Goal: Task Accomplishment & Management: Use online tool/utility

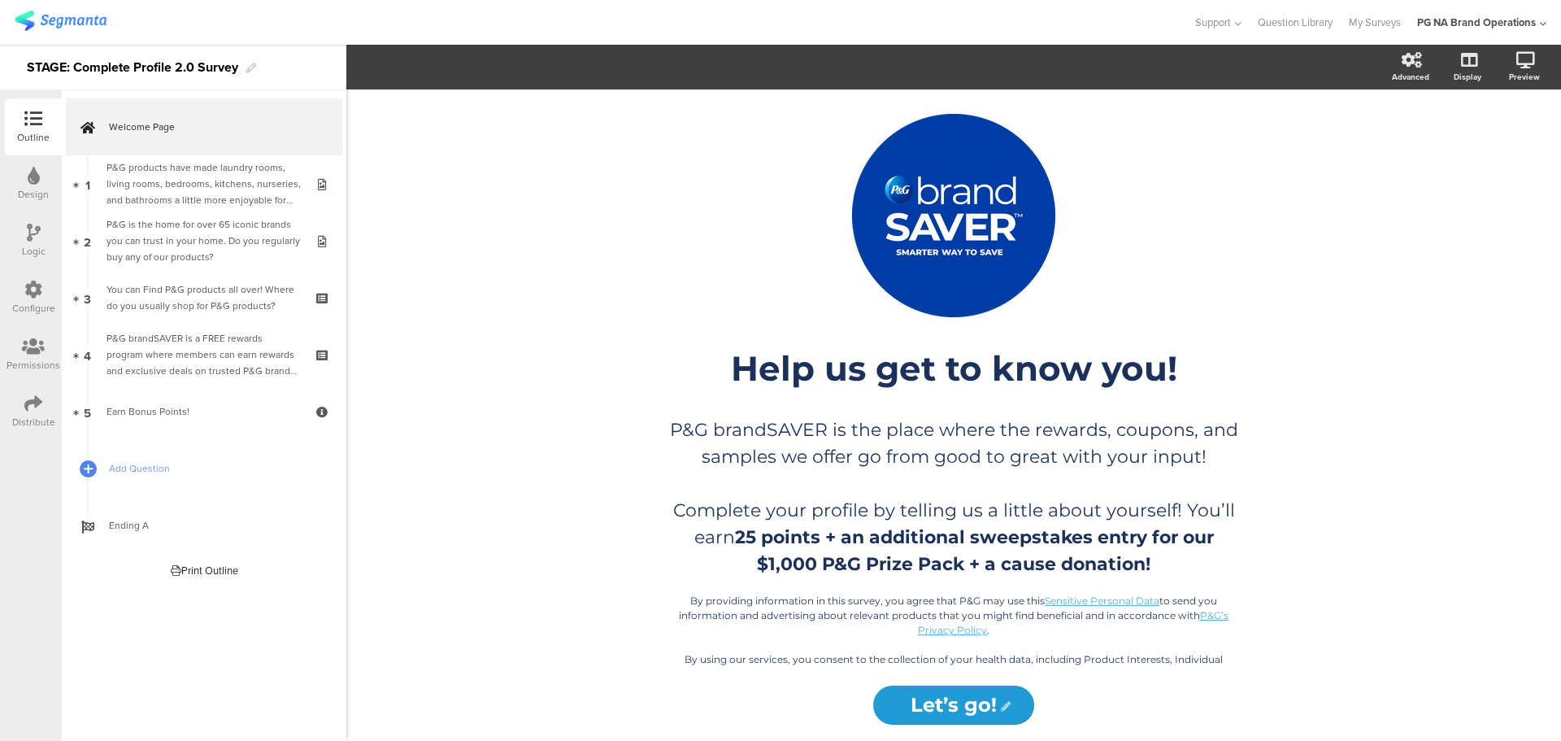
click at [59, 22] on img at bounding box center [61, 21] width 92 height 20
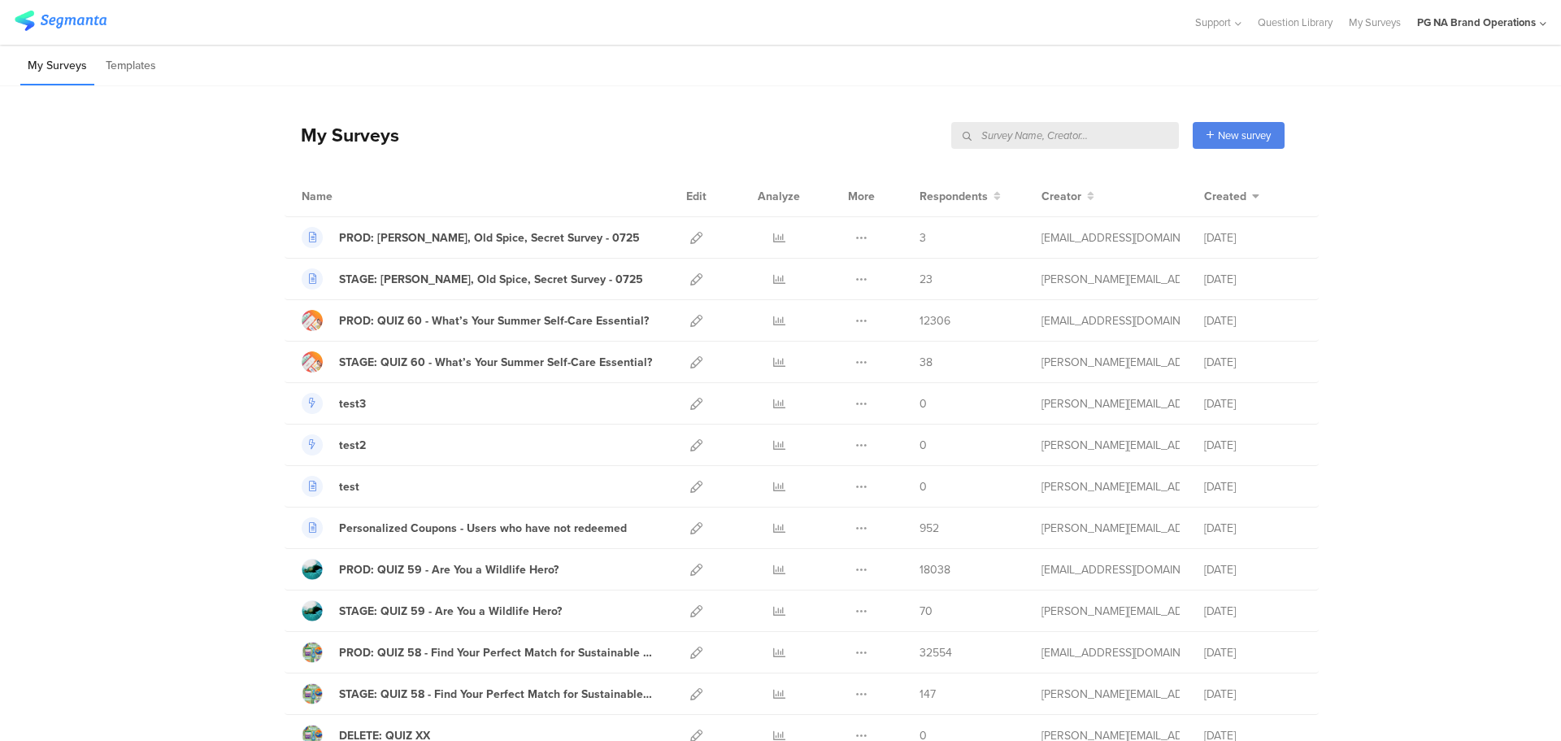
click at [1121, 136] on input "text" at bounding box center [1065, 135] width 228 height 27
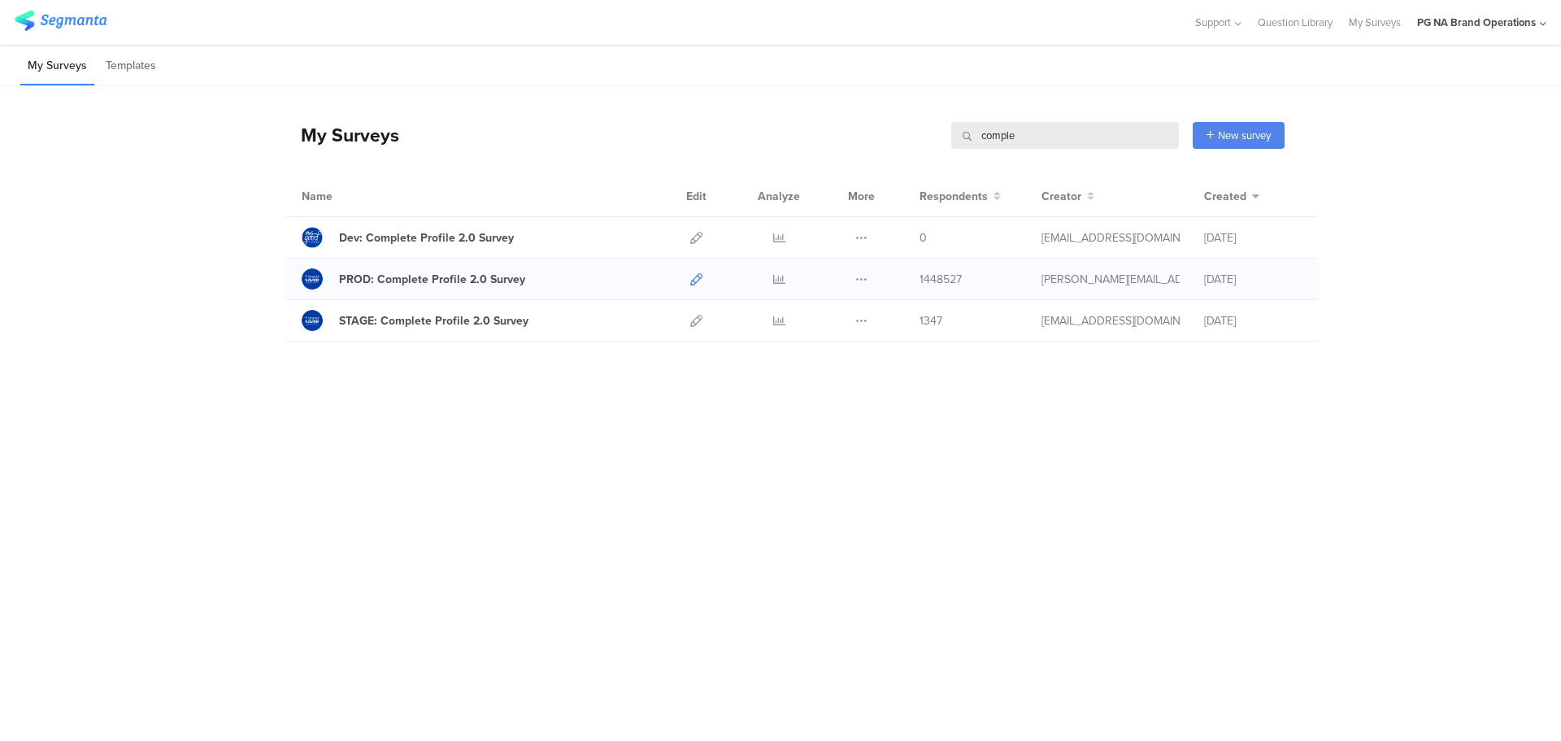
type input "comple"
click at [699, 278] on icon at bounding box center [696, 279] width 12 height 12
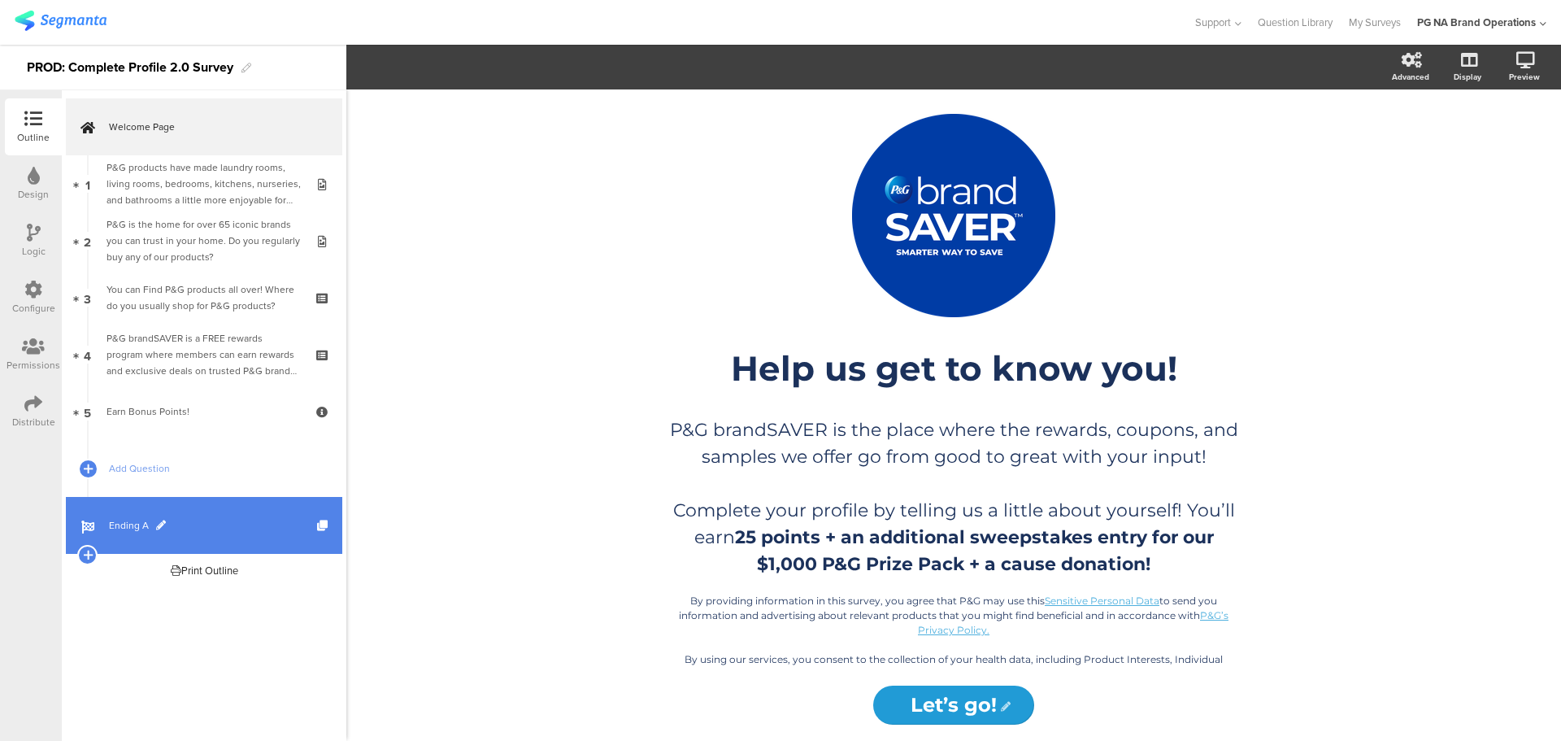
click at [159, 508] on link "Ending A" at bounding box center [204, 525] width 276 height 57
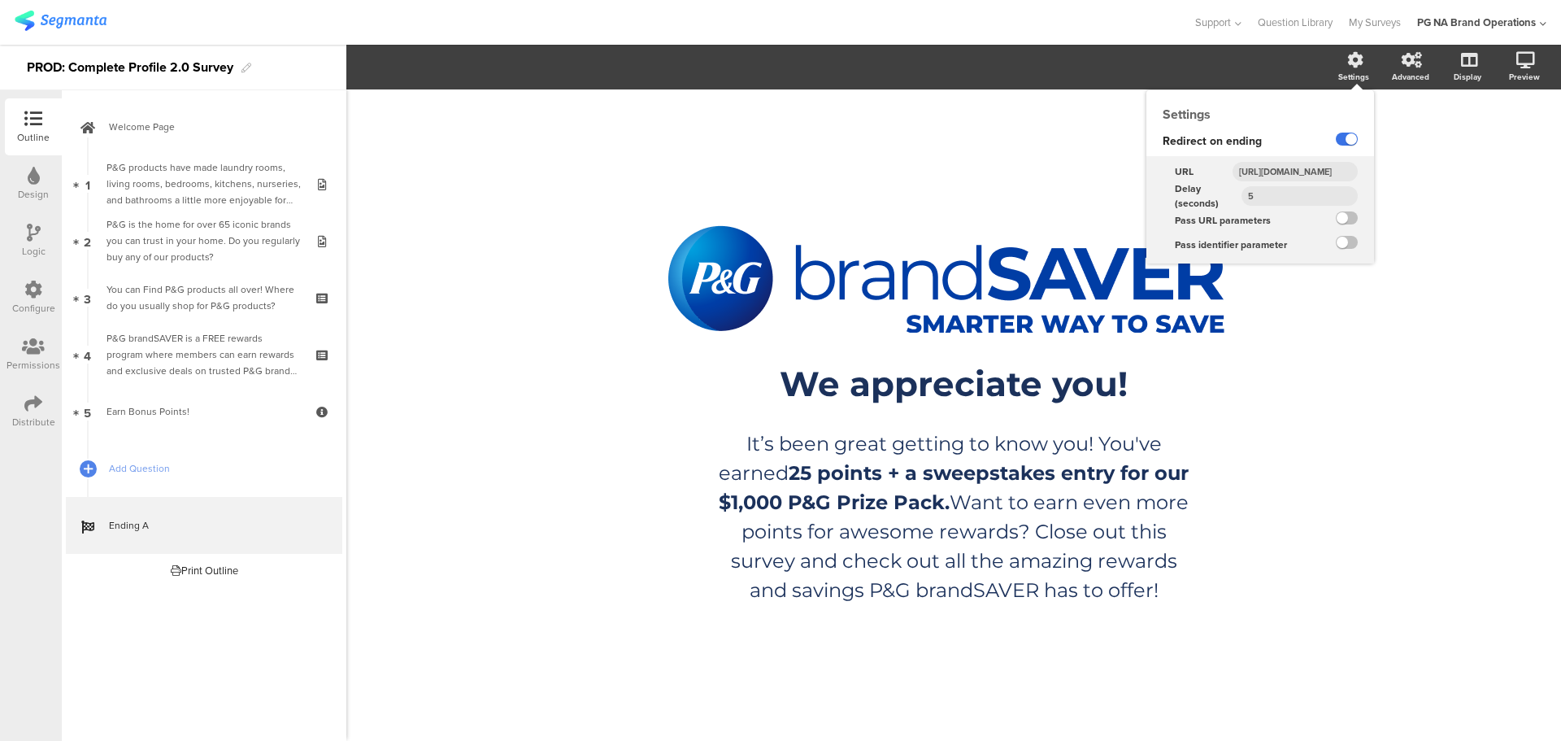
click at [1345, 140] on label at bounding box center [1347, 139] width 22 height 13
click at [0, 0] on input "checkbox" at bounding box center [0, 0] width 0 height 0
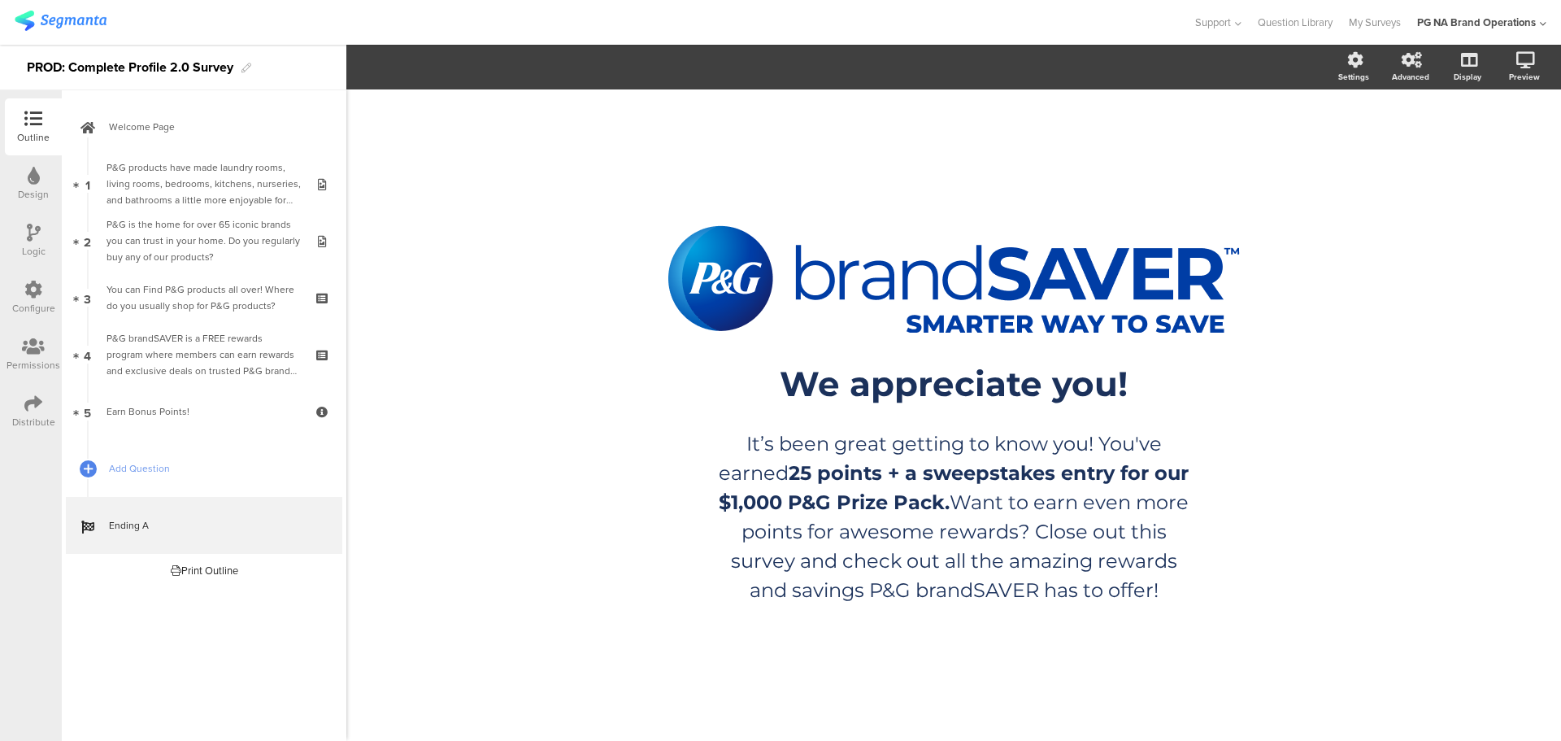
click at [740, 3] on div "Support Help Center Live Chat Question Library My Surveys PG NA Brand Operation…" at bounding box center [781, 22] width 1532 height 45
